Goal: Transaction & Acquisition: Purchase product/service

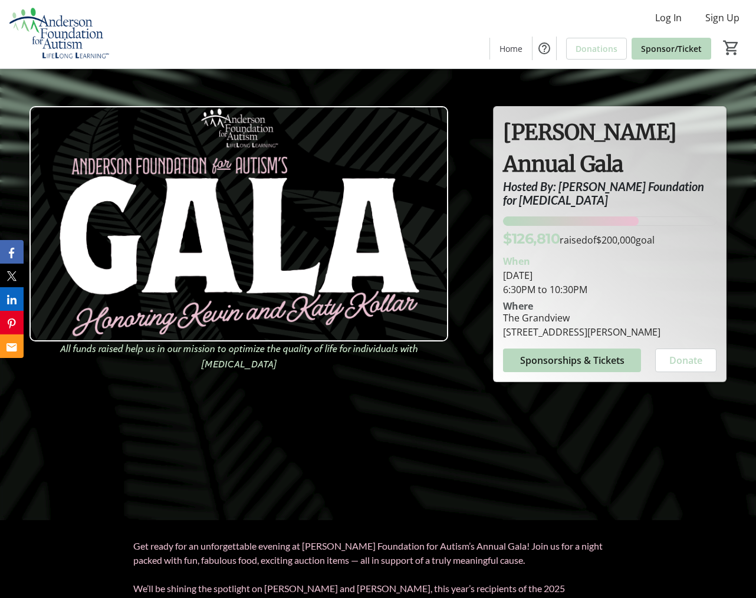
scroll to position [93, 0]
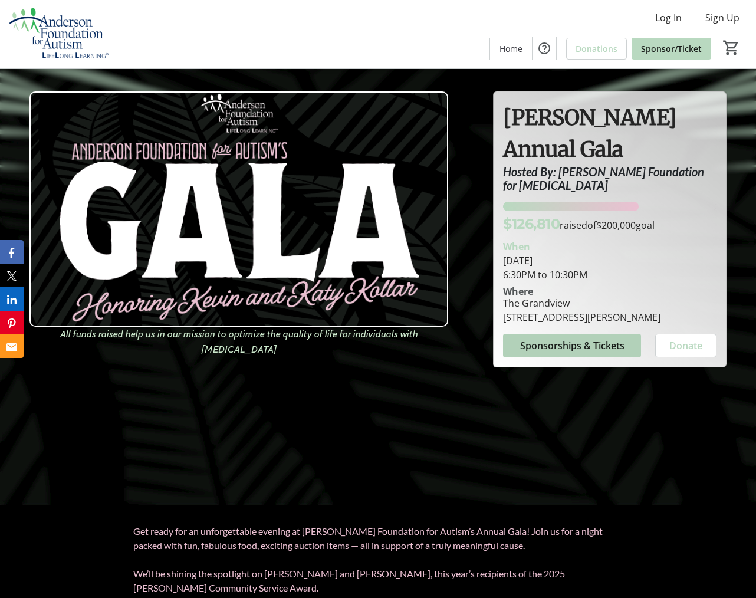
click at [562, 348] on span "Sponsorships & Tickets" at bounding box center [572, 345] width 104 height 14
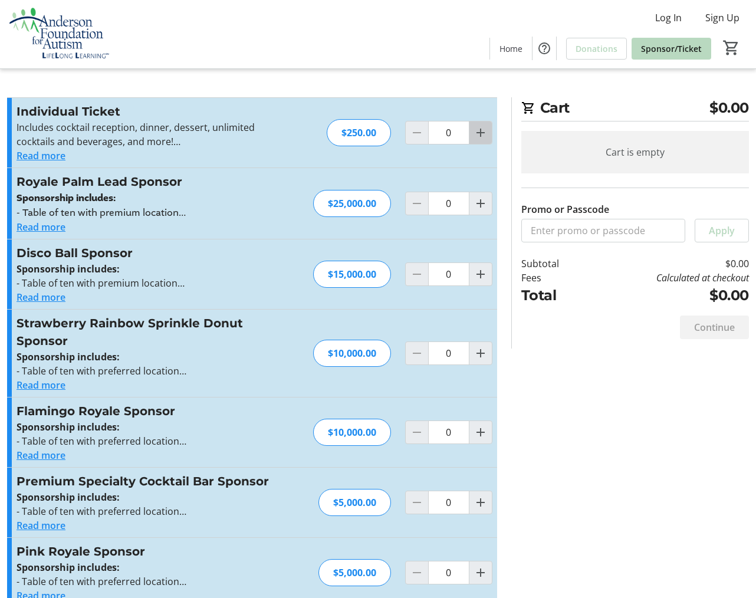
click at [474, 129] on mat-icon "Increment by one" at bounding box center [480, 133] width 14 height 14
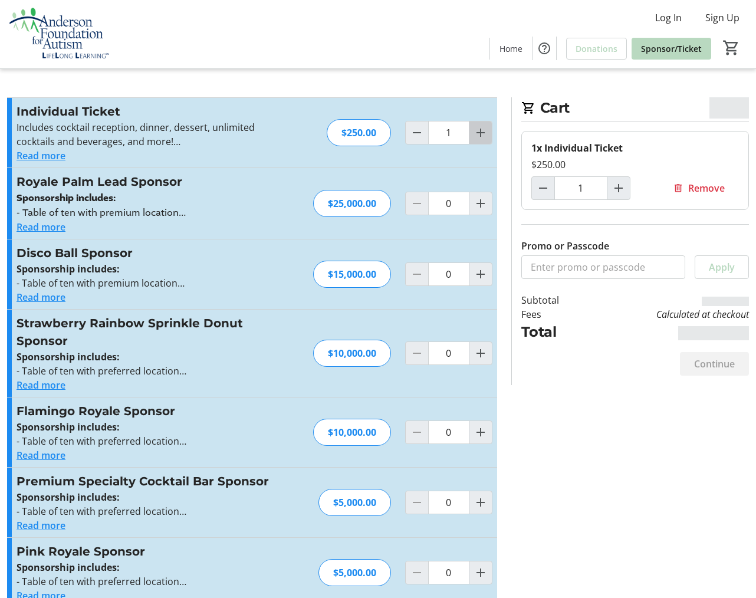
click at [477, 130] on mat-icon "Increment by one" at bounding box center [480, 133] width 14 height 14
type input "2"
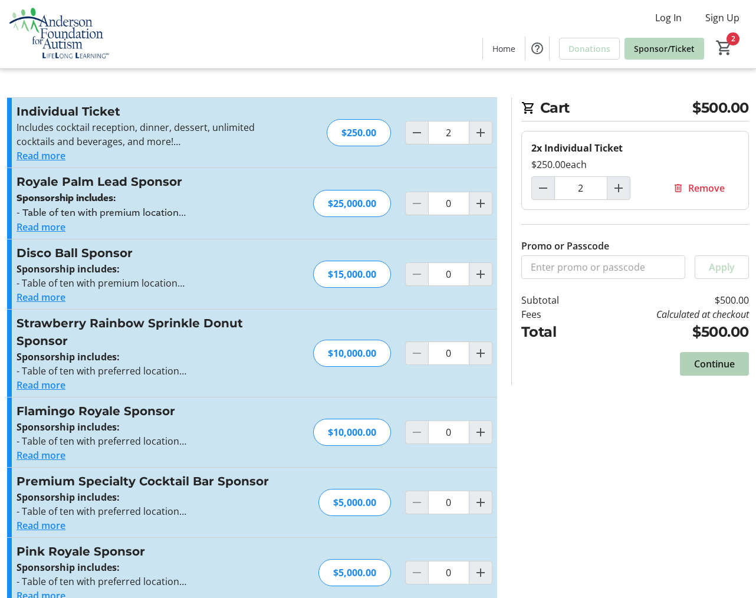
click at [723, 361] on span "Continue" at bounding box center [714, 364] width 41 height 14
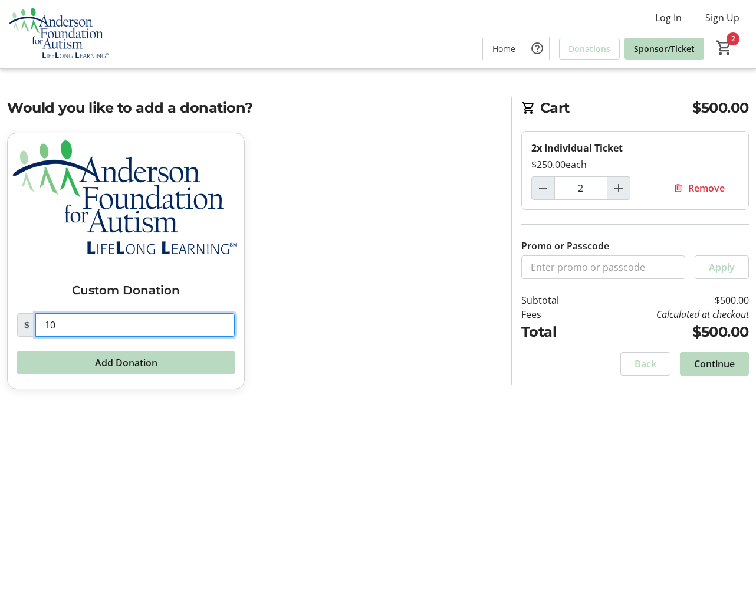
drag, startPoint x: 94, startPoint y: 327, endPoint x: -18, endPoint y: 325, distance: 112.0
click at [0, 325] on html "Log In Sign Up Home Donations Sponsor/Ticket 2 Home Donations Sponsor/Ticket Ca…" at bounding box center [378, 299] width 756 height 598
click at [280, 439] on div "Cart $500.00 2x Individual Ticket $250.00 each 2 Remove Promo or Passcode Apply…" at bounding box center [378, 299] width 756 height 598
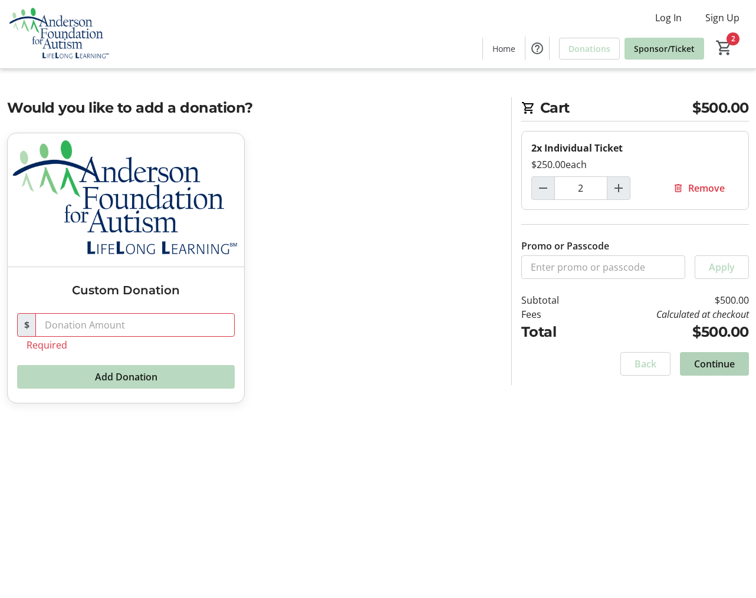
click at [729, 367] on span "Continue" at bounding box center [714, 364] width 41 height 14
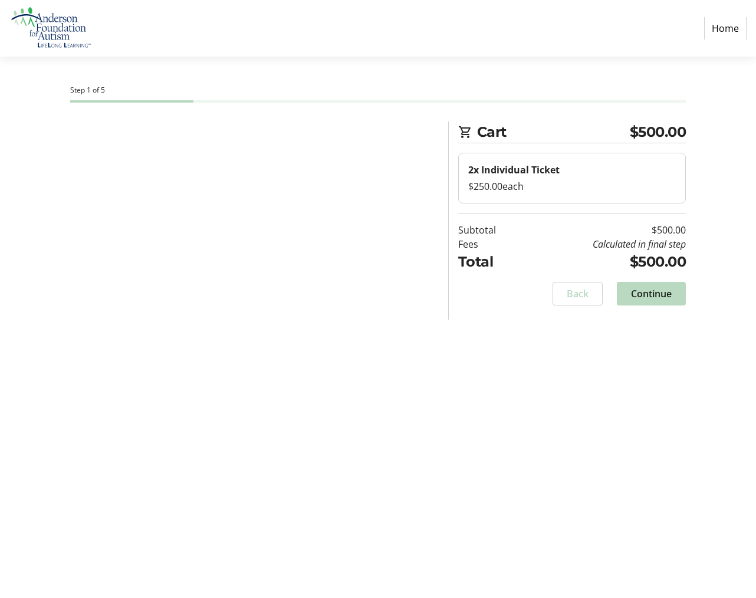
select select "US"
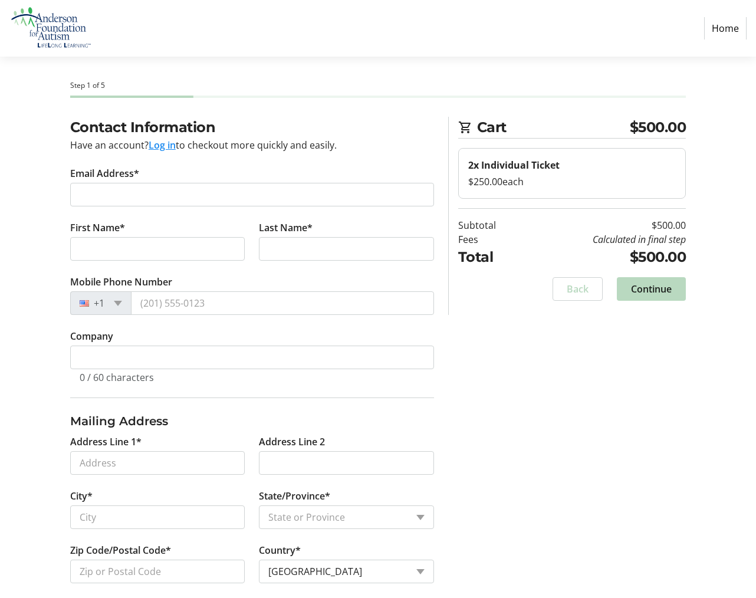
scroll to position [5, 0]
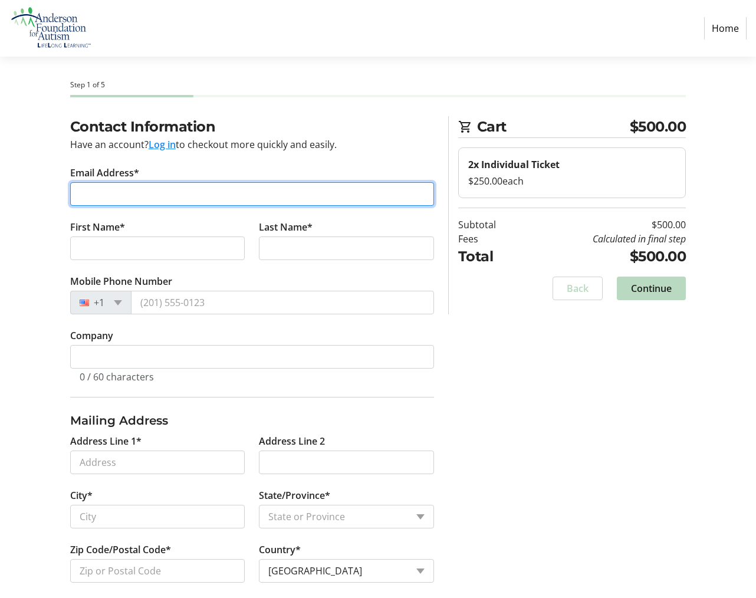
click at [141, 193] on input "Email Address*" at bounding box center [252, 194] width 364 height 24
type input "[PERSON_NAME][EMAIL_ADDRESS][PERSON_NAME][DOMAIN_NAME]"
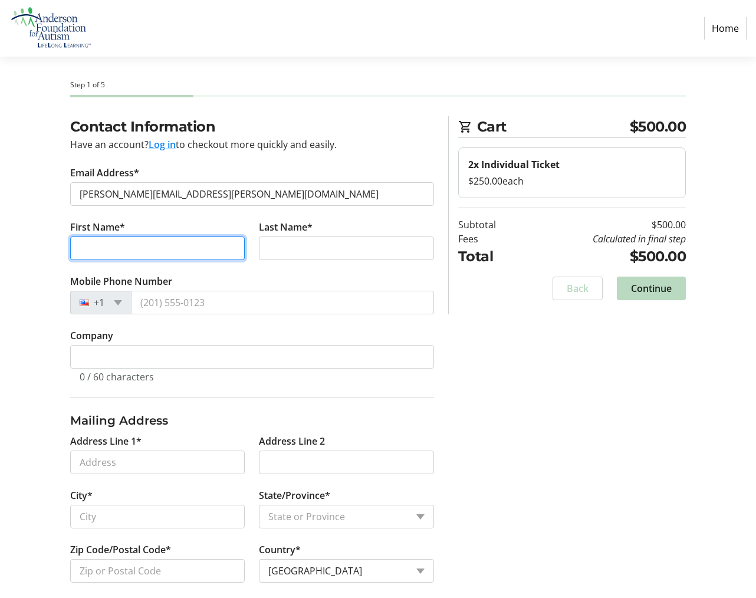
type input "[PERSON_NAME]"
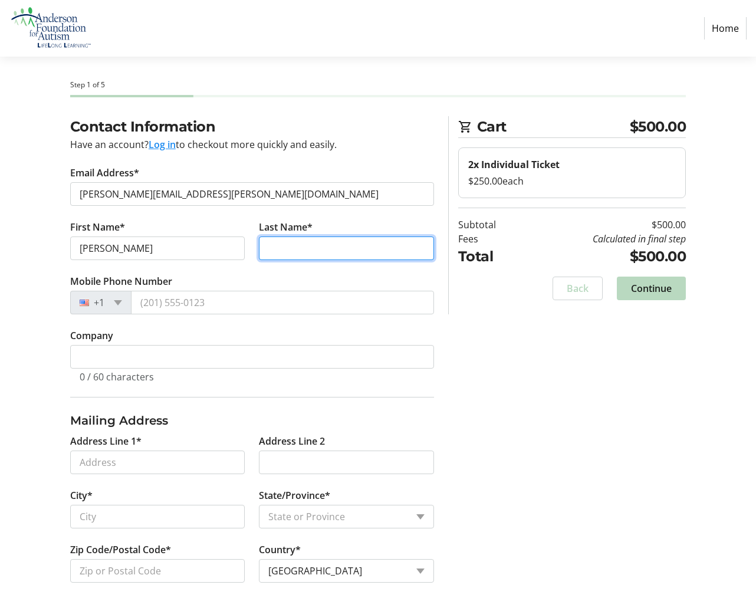
type input "[PERSON_NAME]"
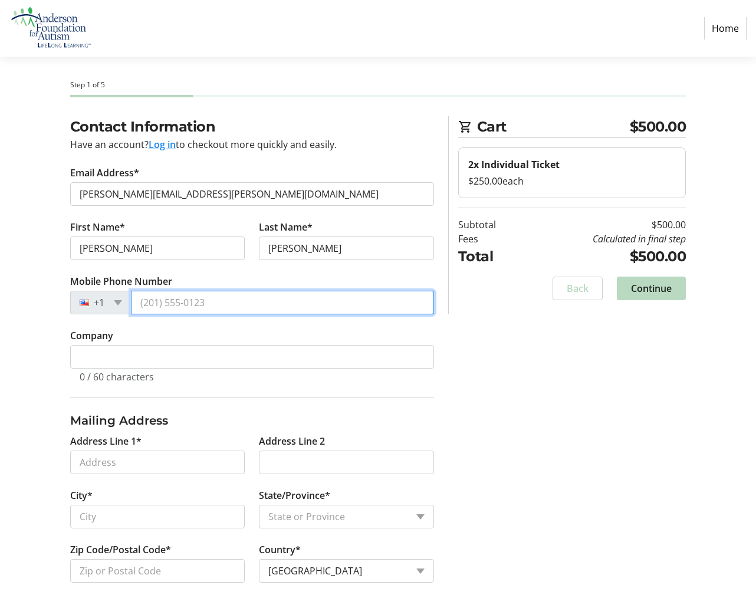
type input "[PHONE_NUMBER]"
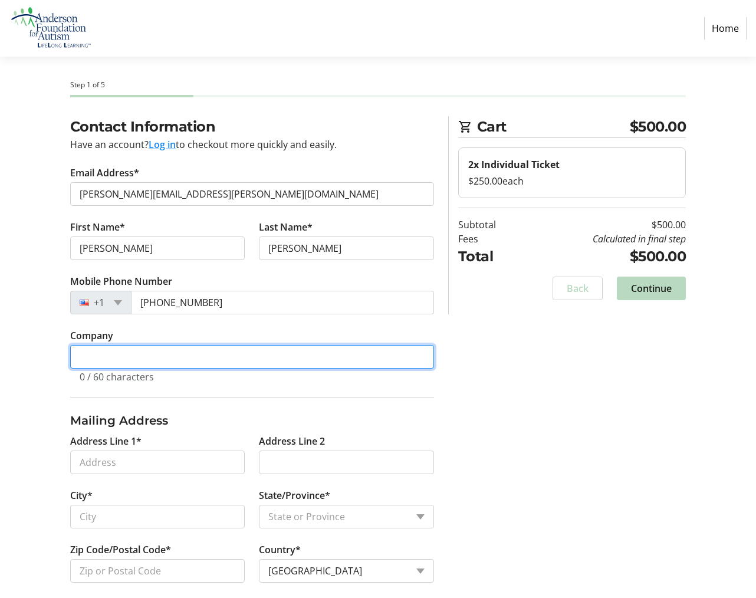
type input "[PERSON_NAME] Country Living"
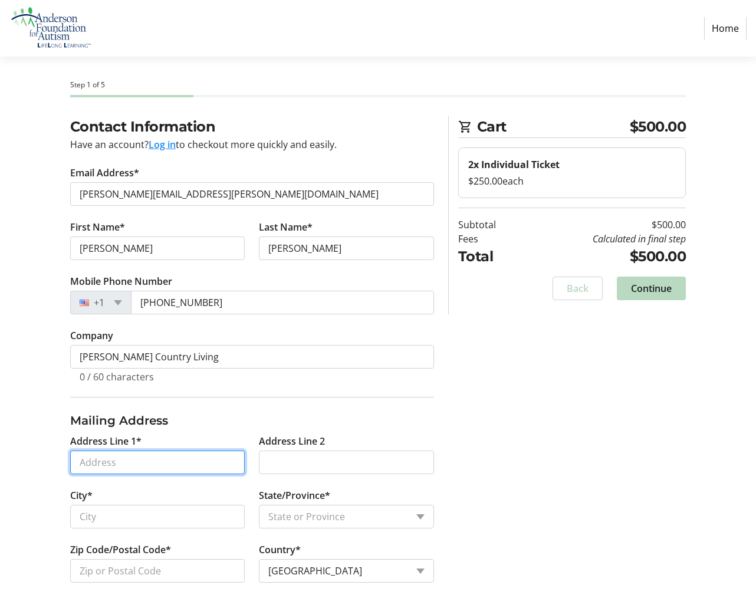
type input "[STREET_ADDRESS]"
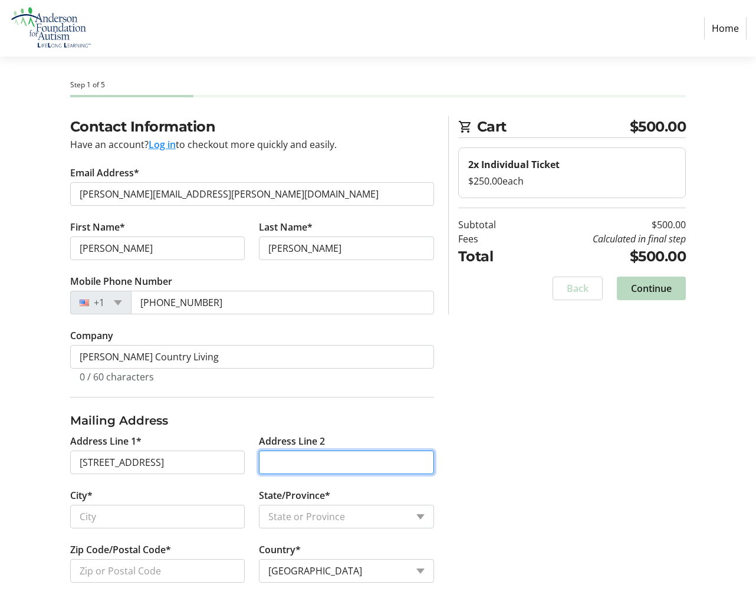
type input "STE 3"
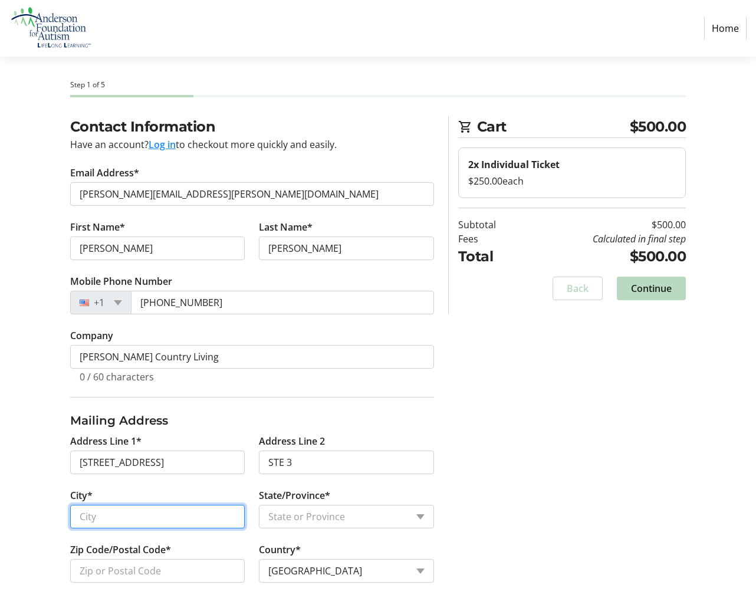
type input "Rhinebeck"
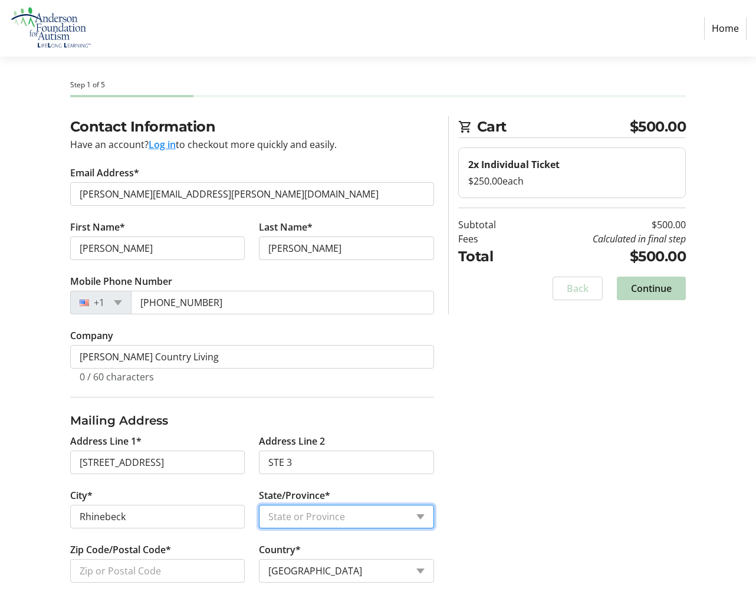
select select "NY"
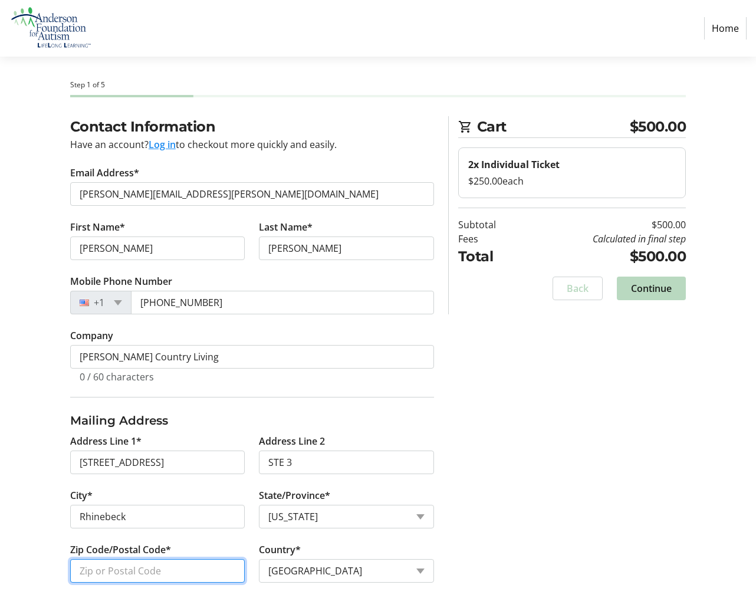
type input "12572"
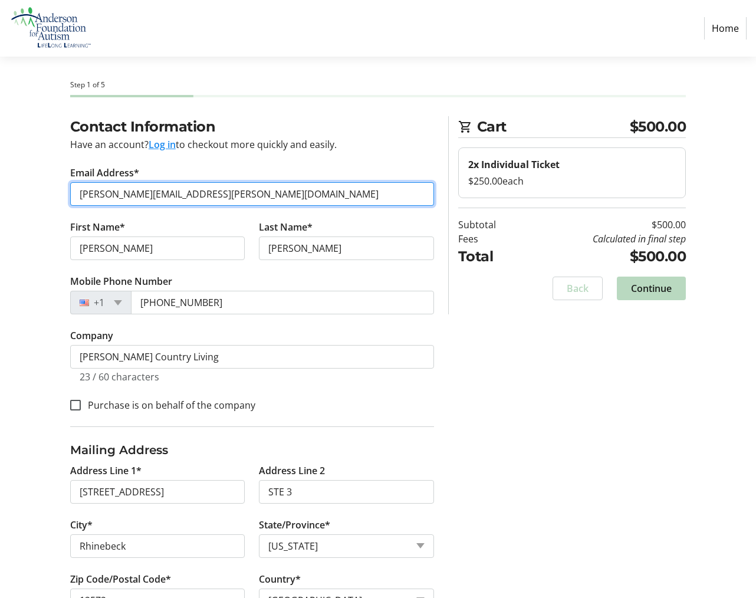
scroll to position [47, 0]
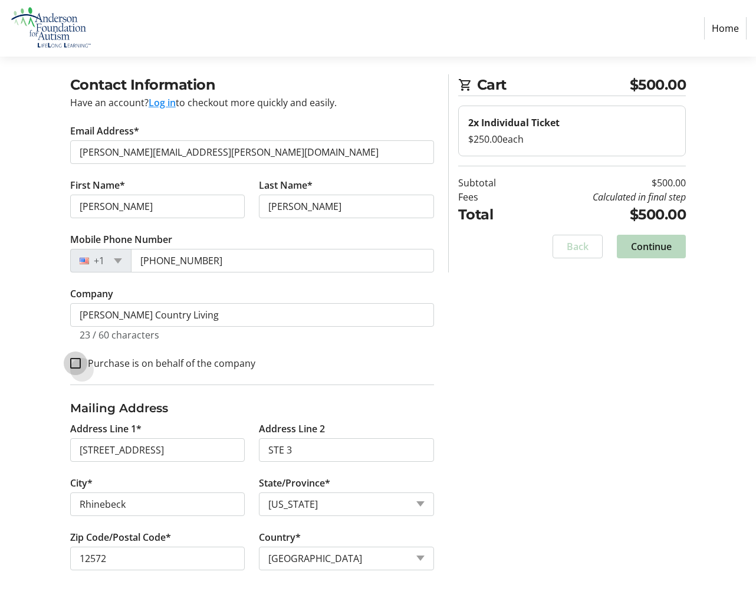
click at [74, 364] on input "Purchase is on behalf of the company" at bounding box center [75, 363] width 11 height 11
checkbox input "true"
click at [638, 245] on span "Continue" at bounding box center [651, 246] width 41 height 14
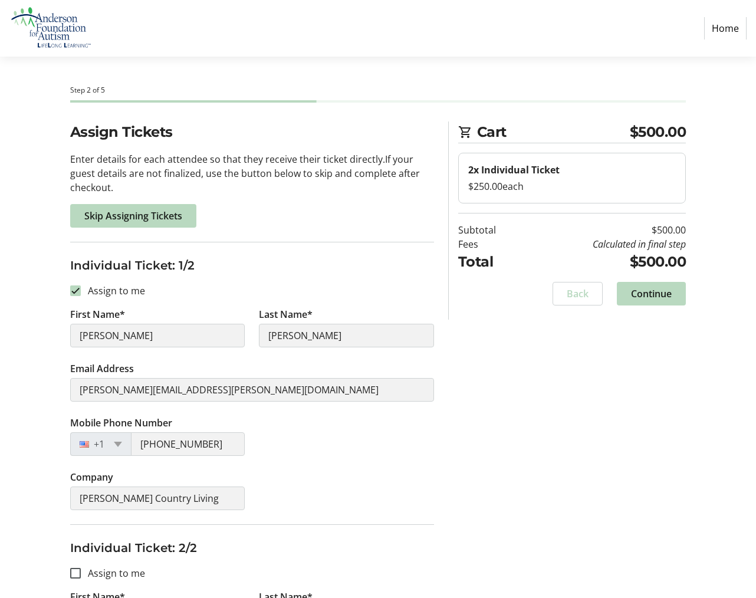
click at [37, 332] on div "Assign Tickets Enter details for each attendee so that they receive their ticke…" at bounding box center [378, 463] width 756 height 685
drag, startPoint x: 103, startPoint y: 318, endPoint x: 101, endPoint y: 326, distance: 7.9
click at [102, 319] on label "First Name*" at bounding box center [97, 314] width 55 height 14
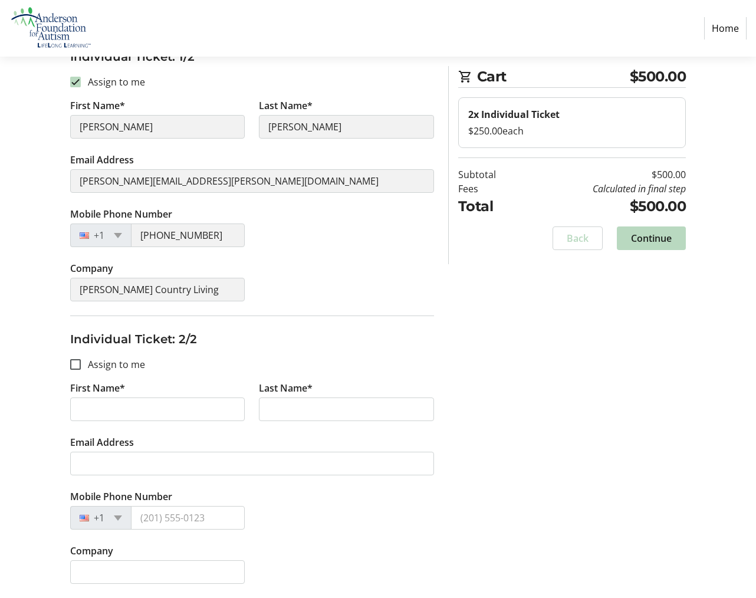
drag, startPoint x: 130, startPoint y: 105, endPoint x: 254, endPoint y: 149, distance: 130.9
click at [130, 108] on tr-form-field "First Name* [PERSON_NAME]" at bounding box center [157, 125] width 189 height 54
click at [77, 82] on input "Assign to me" at bounding box center [75, 82] width 11 height 11
checkbox input "false"
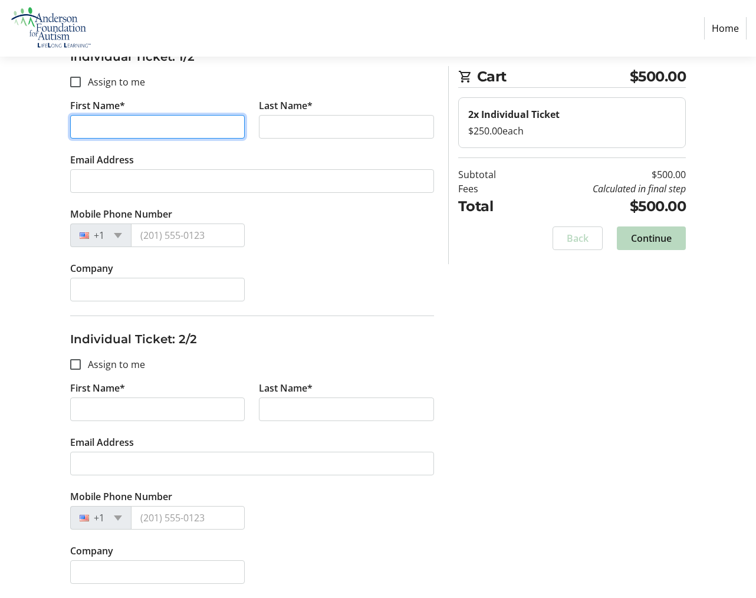
drag, startPoint x: 117, startPoint y: 126, endPoint x: 23, endPoint y: 118, distance: 94.6
click at [23, 118] on div "Assign Tickets Enter details for each attendee so that they receive their ticke…" at bounding box center [378, 255] width 756 height 685
type input "[PERSON_NAME]"
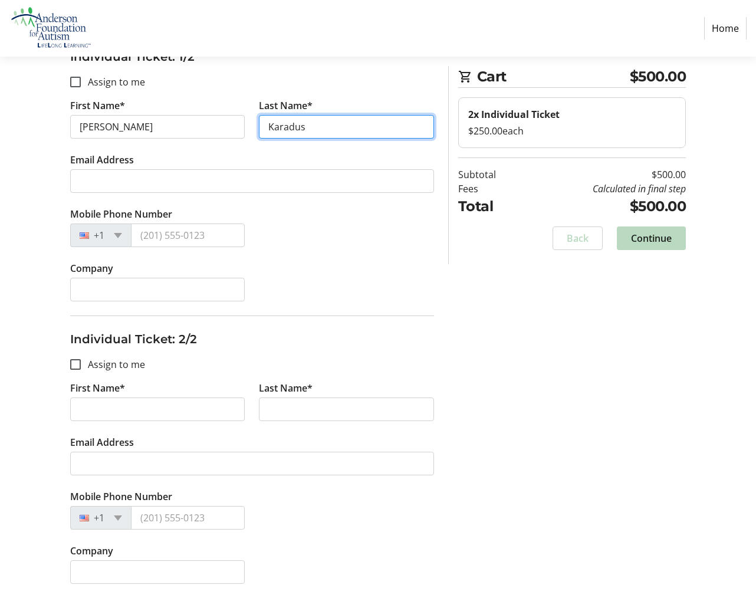
type input "Karadus"
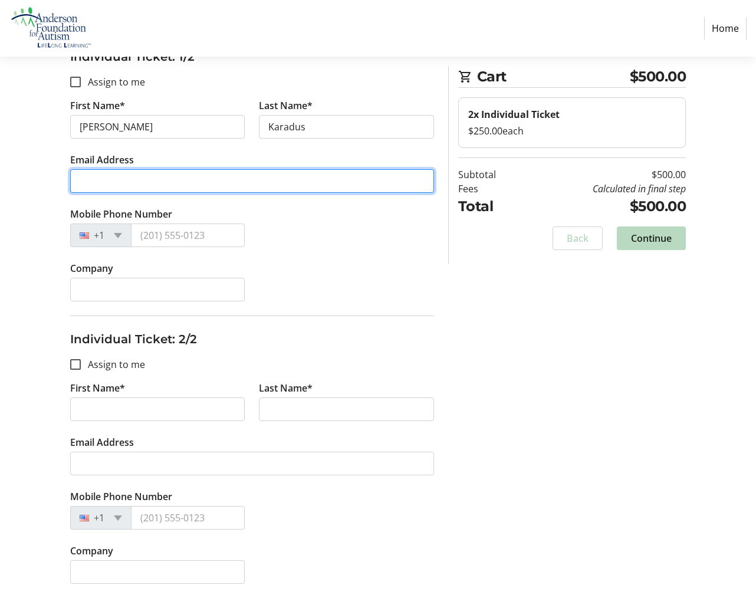
click at [88, 179] on input "Email Address" at bounding box center [252, 181] width 364 height 24
type input "[EMAIL_ADDRESS][DOMAIN_NAME]"
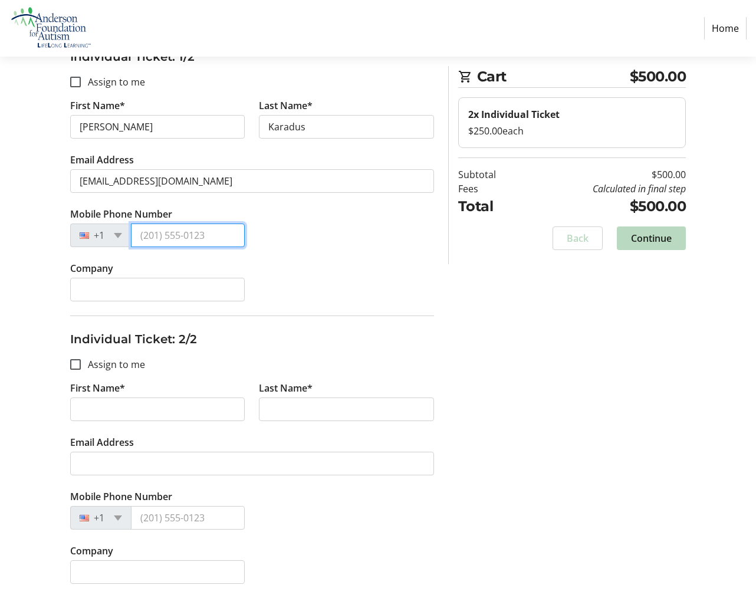
click at [180, 235] on input "Mobile Phone Number" at bounding box center [188, 235] width 114 height 24
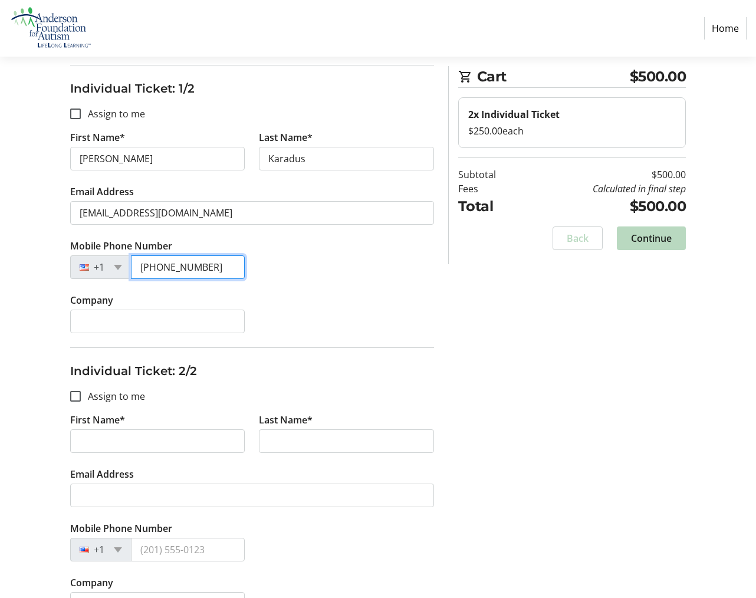
scroll to position [175, 0]
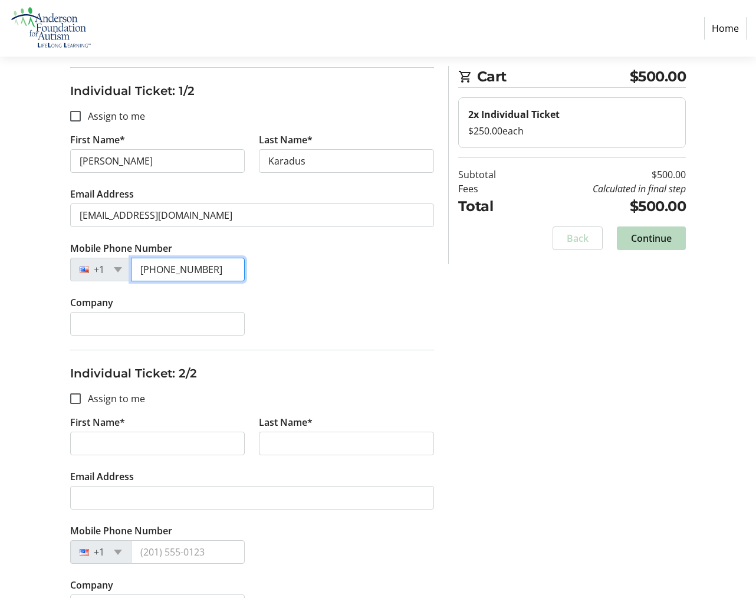
type input "[PHONE_NUMBER]"
click at [332, 307] on div "Company" at bounding box center [252, 322] width 378 height 54
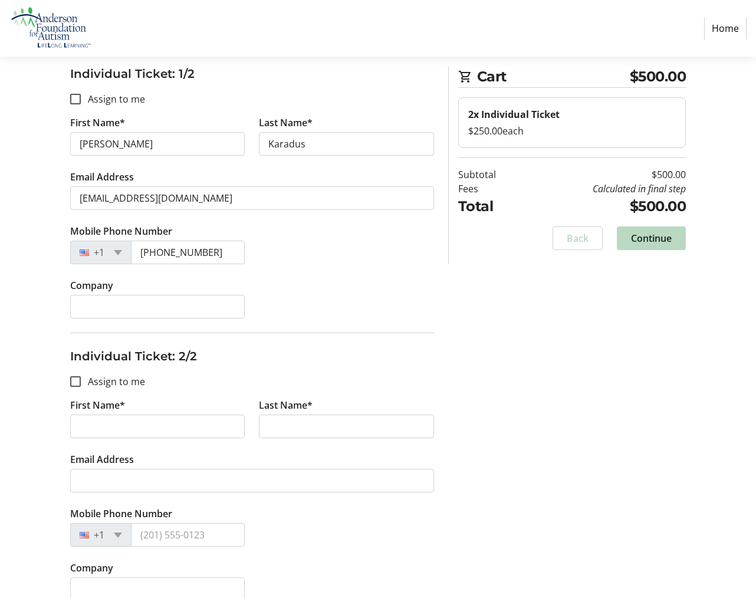
scroll to position [209, 0]
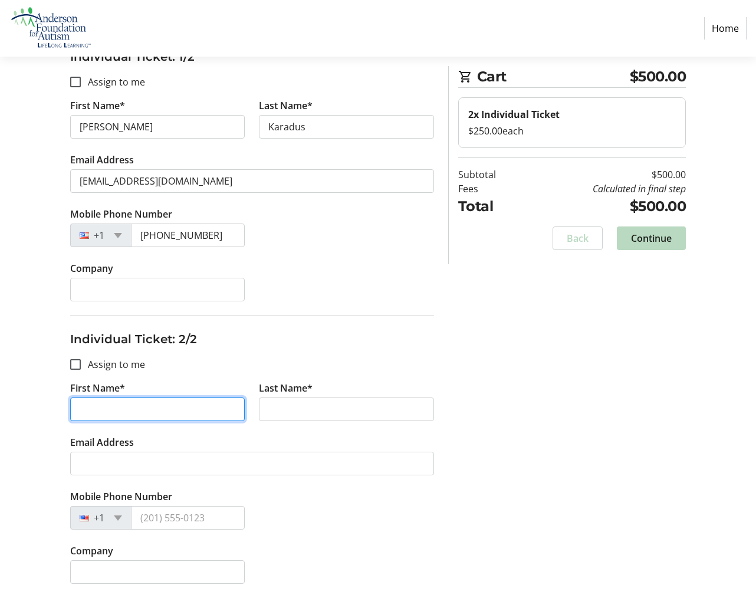
click at [140, 413] on input "First Name*" at bounding box center [157, 409] width 175 height 24
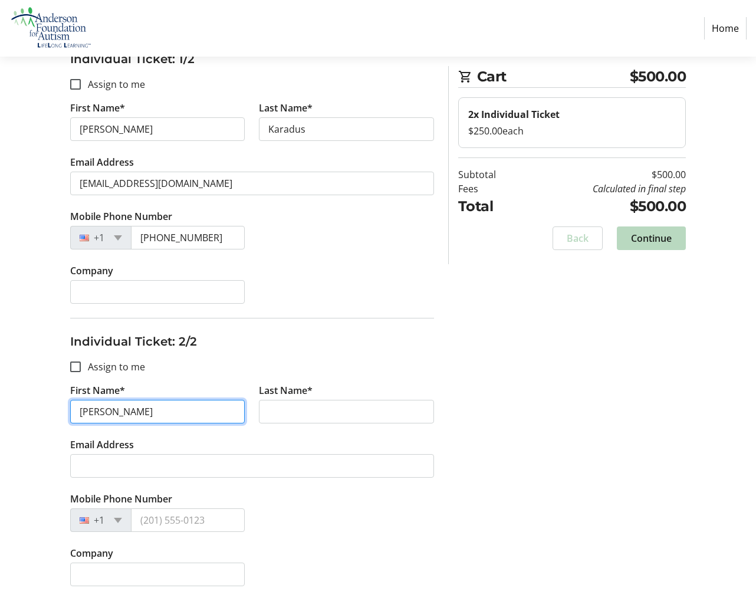
type input "[PERSON_NAME]"
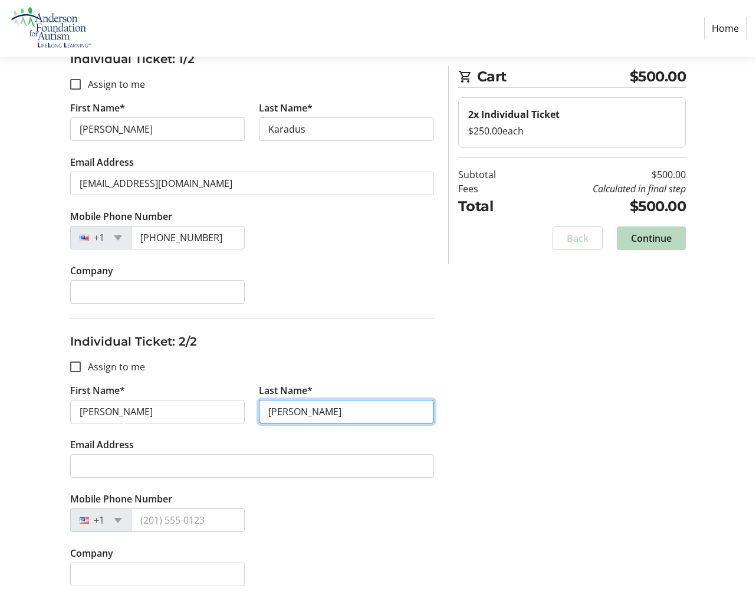
scroll to position [144, 0]
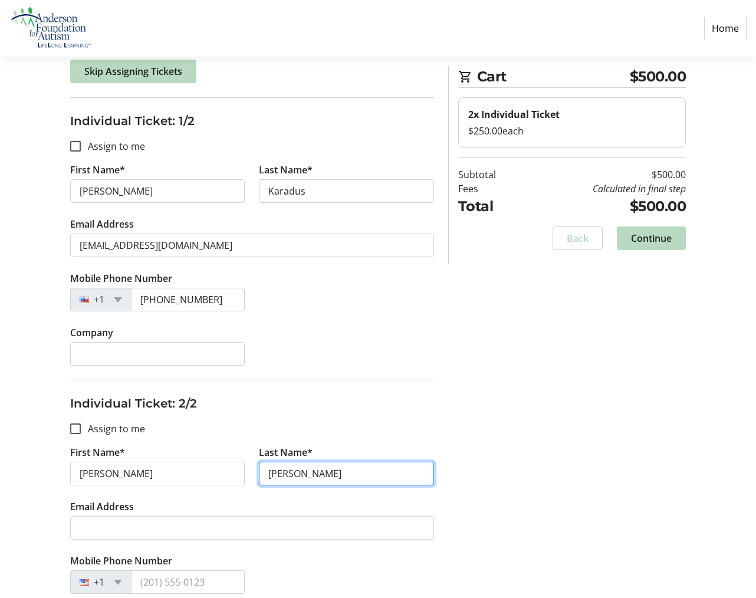
type input "[PERSON_NAME]"
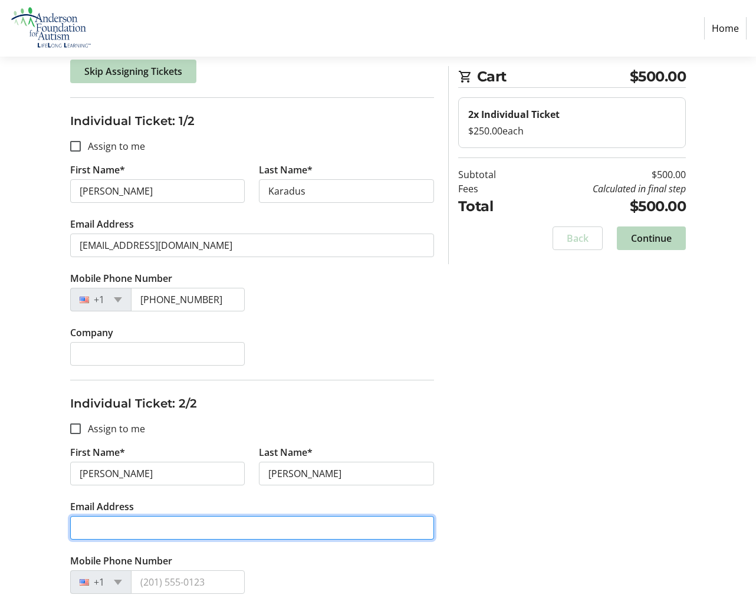
click at [116, 530] on input "Email Address" at bounding box center [252, 528] width 364 height 24
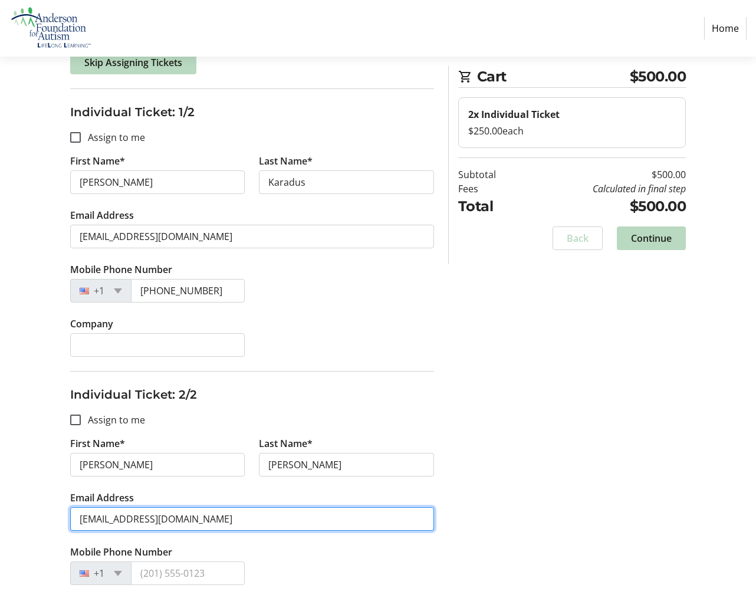
scroll to position [209, 0]
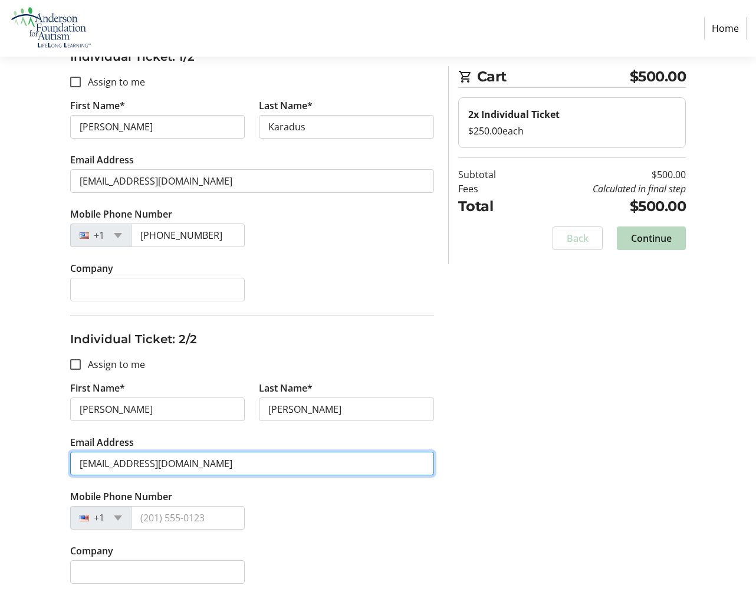
type input "[EMAIL_ADDRESS][DOMAIN_NAME]"
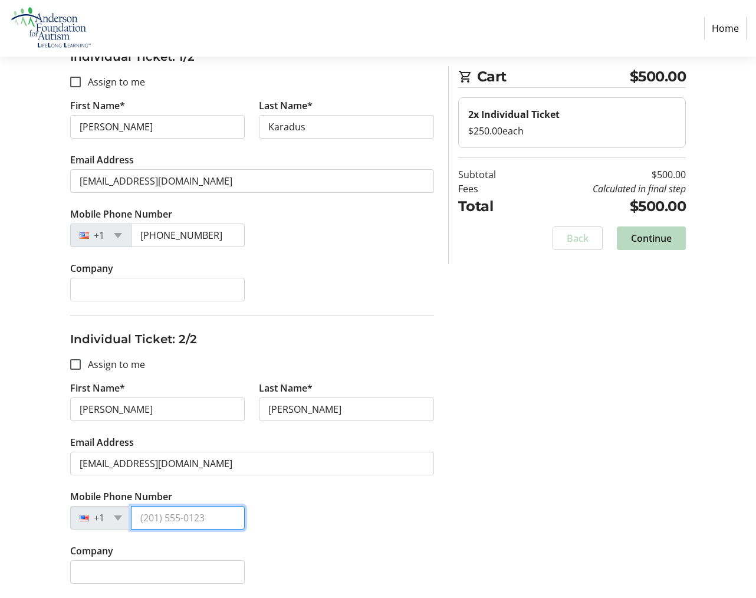
click at [178, 518] on input "Mobile Phone Number" at bounding box center [188, 518] width 114 height 24
type input "[PHONE_NUMBER]"
click at [324, 525] on div "Mobile Phone Number [PHONE_NUMBER]" at bounding box center [252, 516] width 378 height 54
click at [659, 241] on span "Continue" at bounding box center [651, 238] width 41 height 14
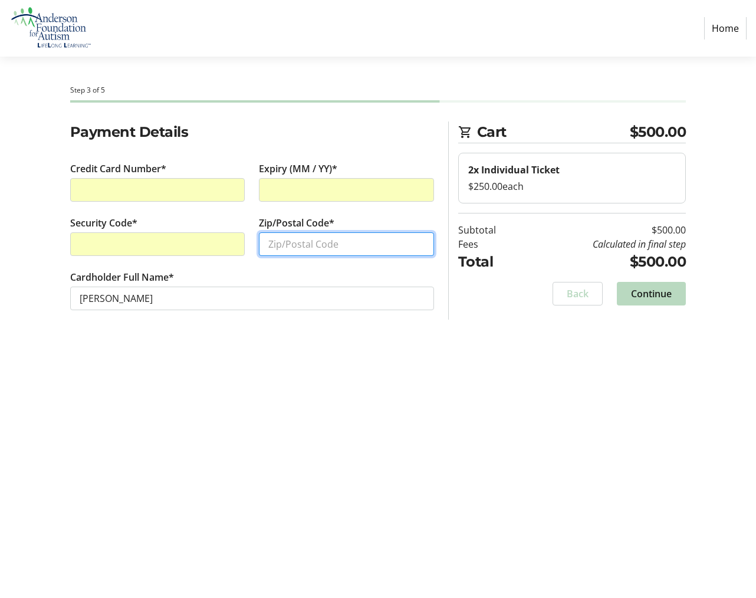
click at [298, 246] on input "Zip/Postal Code*" at bounding box center [346, 244] width 175 height 24
type input "12572"
click at [668, 295] on span "Continue" at bounding box center [651, 294] width 41 height 14
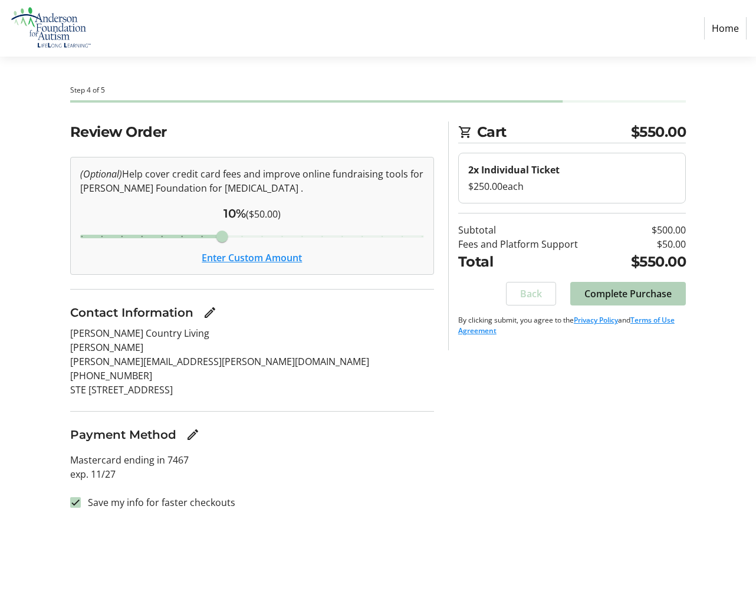
click at [622, 291] on span "Complete Purchase" at bounding box center [627, 294] width 87 height 14
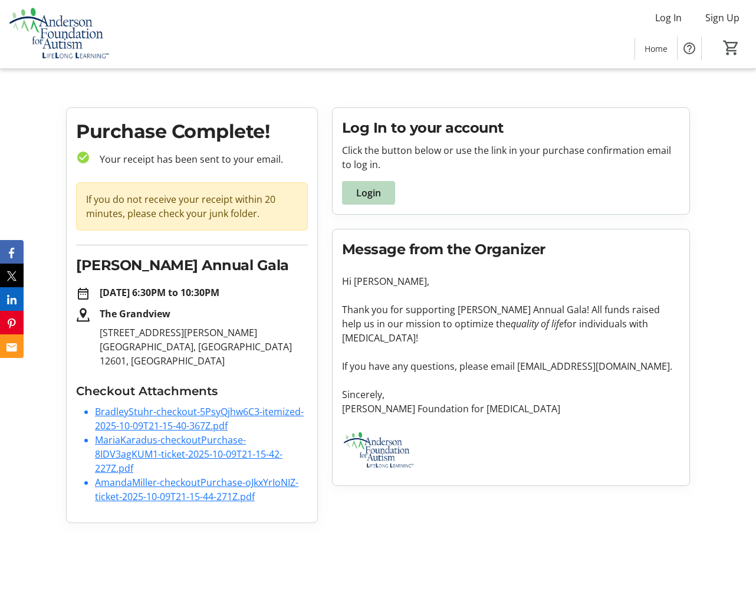
click at [165, 413] on link "BradleyStuhr-checkout-5PsyQjhw6C3-itemized-2025-10-09T21-15-40-367Z.pdf" at bounding box center [199, 418] width 209 height 27
click at [163, 449] on link "MariaKaradus-checkoutPurchase-8IDV3agKUM1-ticket-2025-10-09T21-15-42-227Z.pdf" at bounding box center [188, 453] width 187 height 41
click at [156, 485] on link "AmandaMiller-checkoutPurchase-oJkxYrIoNIZ-ticket-2025-10-09T21-15-44-271Z.pdf" at bounding box center [196, 489] width 203 height 27
